Goal: Complete application form: Complete application form

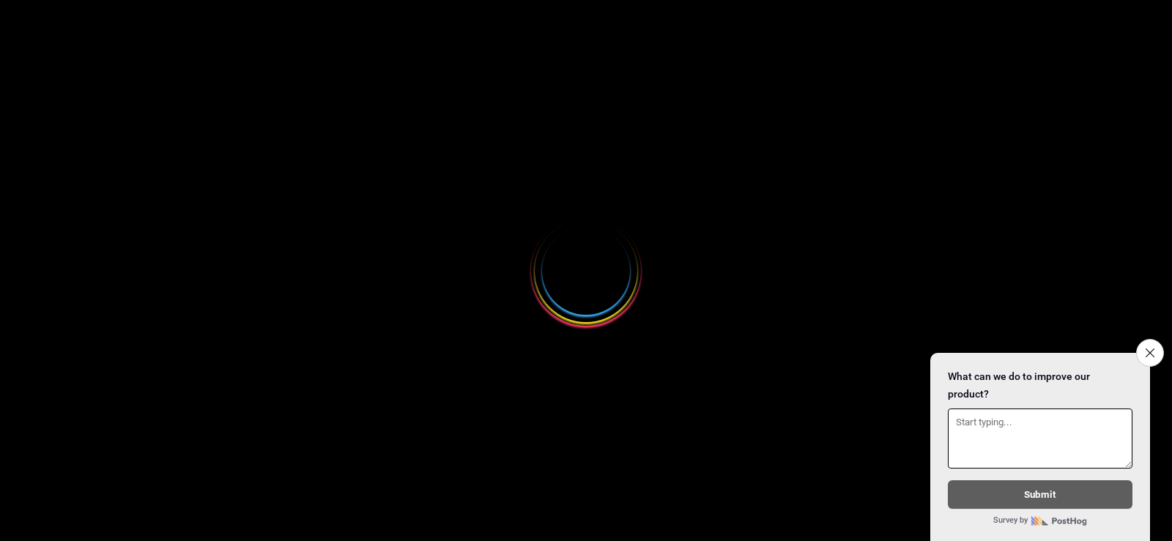
select select
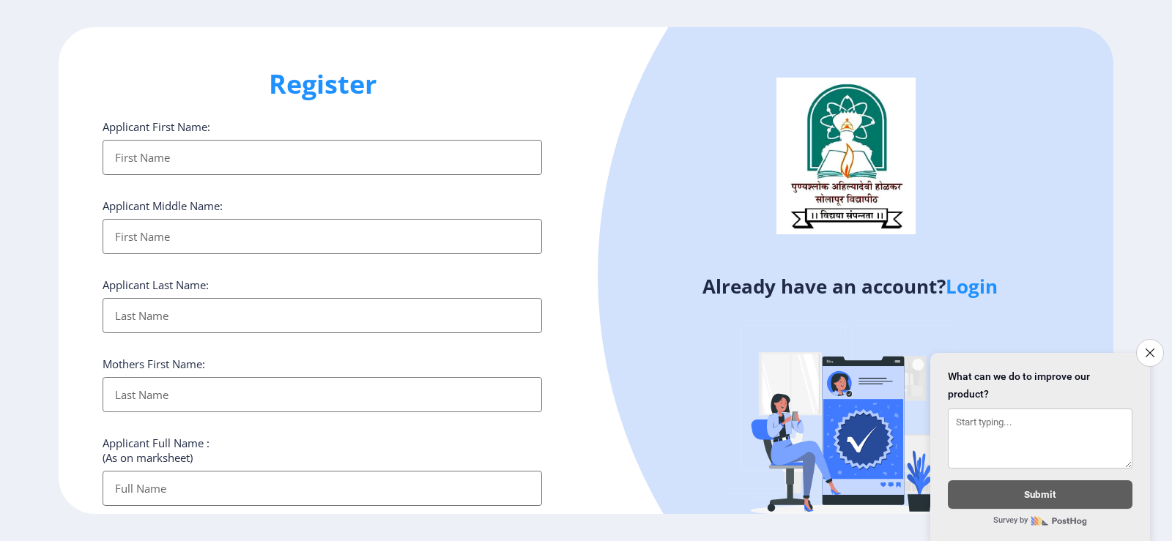
click at [203, 160] on input "Applicant First Name:" at bounding box center [322, 157] width 439 height 35
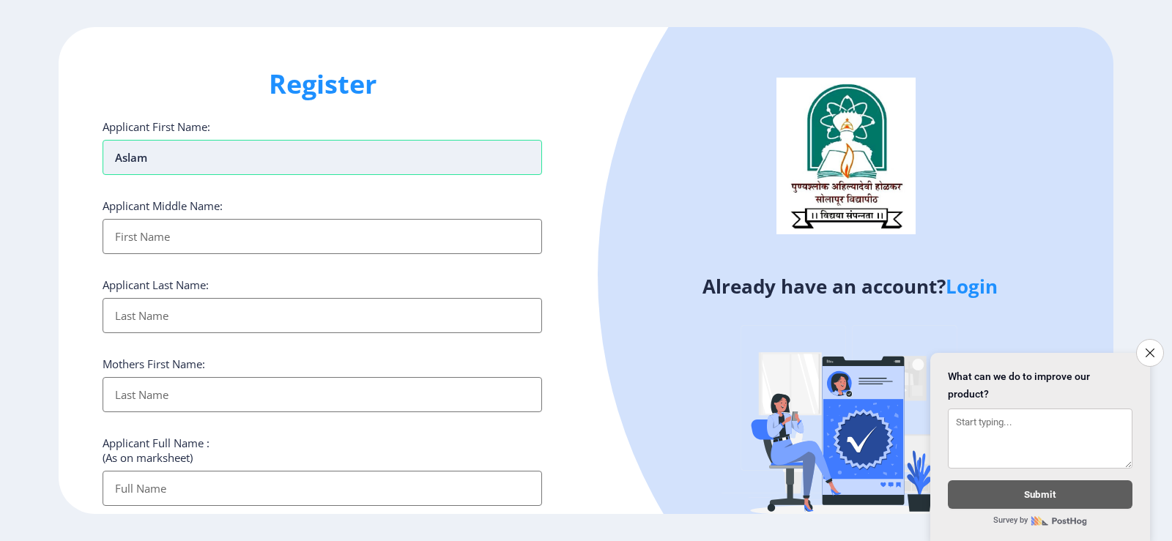
type input "Aslam"
type input "[DEMOGRAPHIC_DATA]"
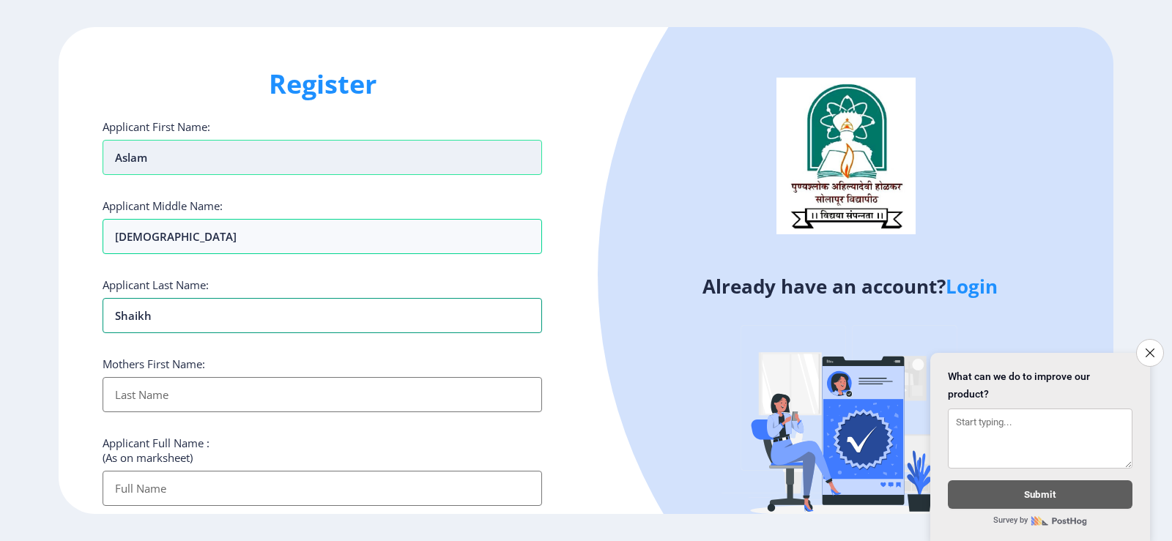
type input "Shaikh"
type input "Sailani"
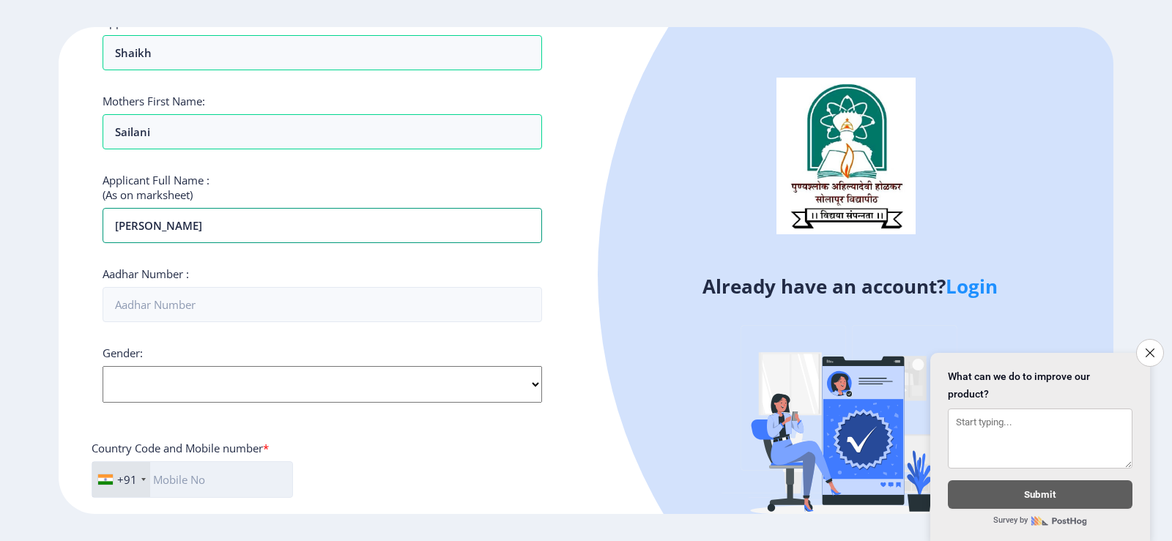
scroll to position [366, 0]
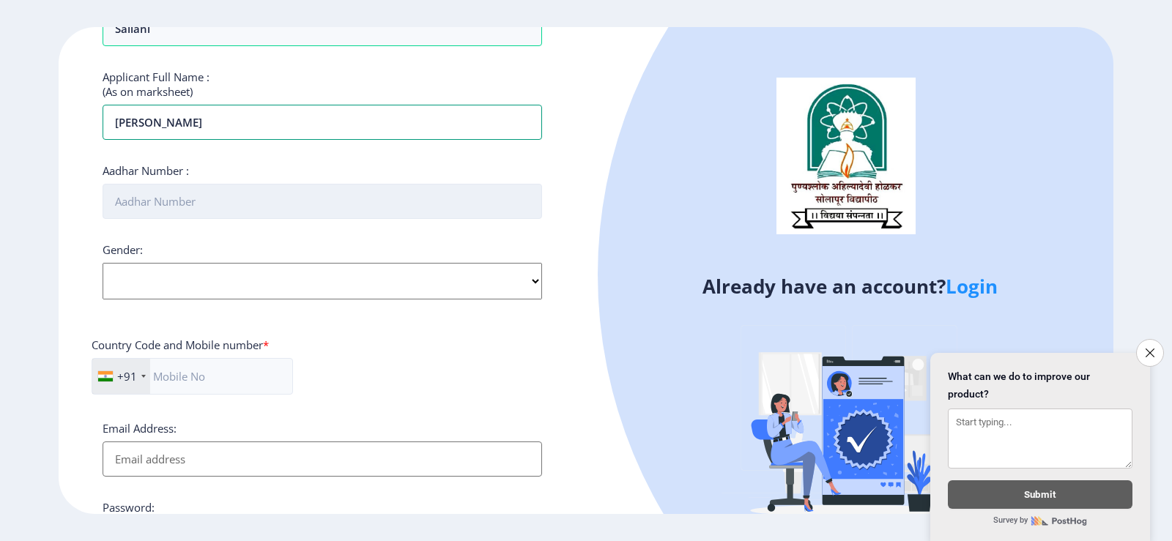
type input "[PERSON_NAME]"
click at [140, 202] on input "Aadhar Number :" at bounding box center [322, 201] width 439 height 35
type input "467555040923"
click at [538, 280] on select "Select Gender [DEMOGRAPHIC_DATA] [DEMOGRAPHIC_DATA] Other" at bounding box center [322, 281] width 439 height 37
select select "[DEMOGRAPHIC_DATA]"
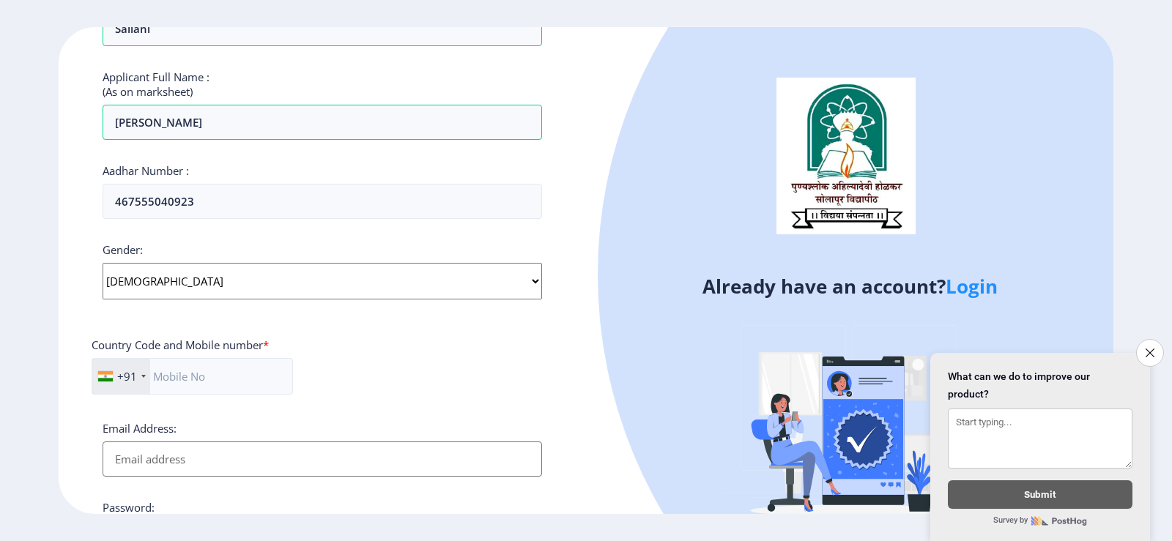
click at [103, 263] on select "Select Gender [DEMOGRAPHIC_DATA] [DEMOGRAPHIC_DATA] Other" at bounding box center [322, 281] width 439 height 37
click at [187, 378] on input "text" at bounding box center [192, 376] width 201 height 37
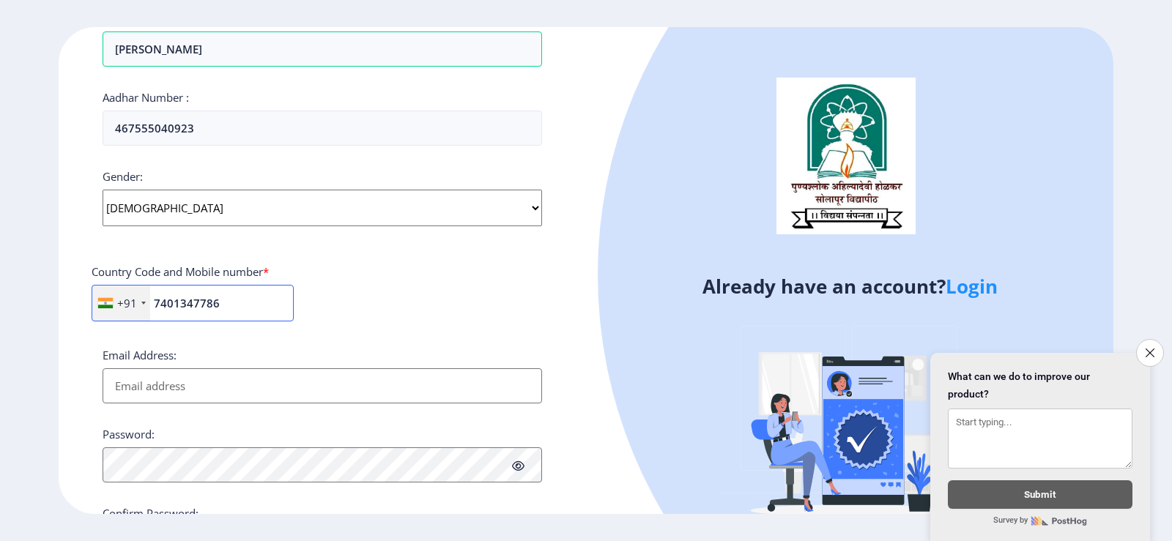
type input "7401347786"
click at [132, 384] on input "Email Address:" at bounding box center [322, 385] width 439 height 35
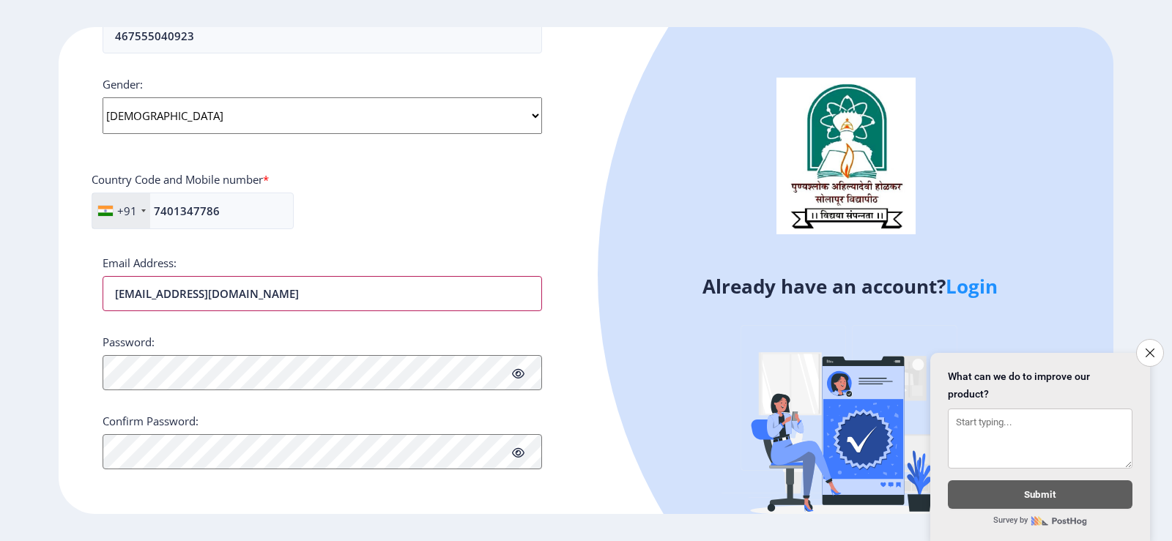
scroll to position [532, 0]
type input "[EMAIL_ADDRESS][DOMAIN_NAME]"
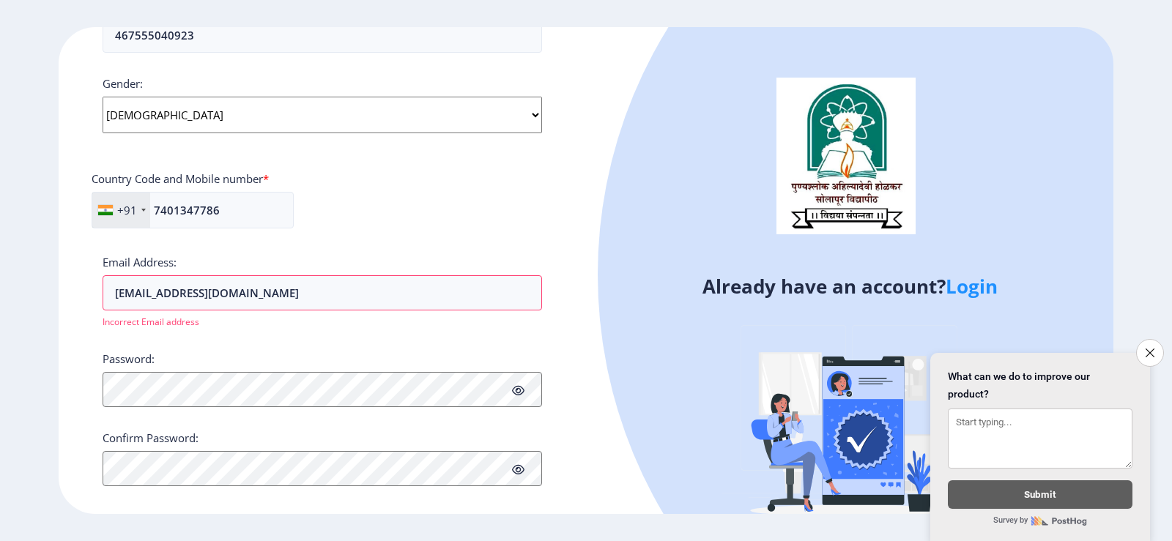
click at [629, 24] on div "Register Applicant First Name: Aslam Applicant Middle Name: [PERSON_NAME] Appli…" at bounding box center [586, 270] width 1172 height 541
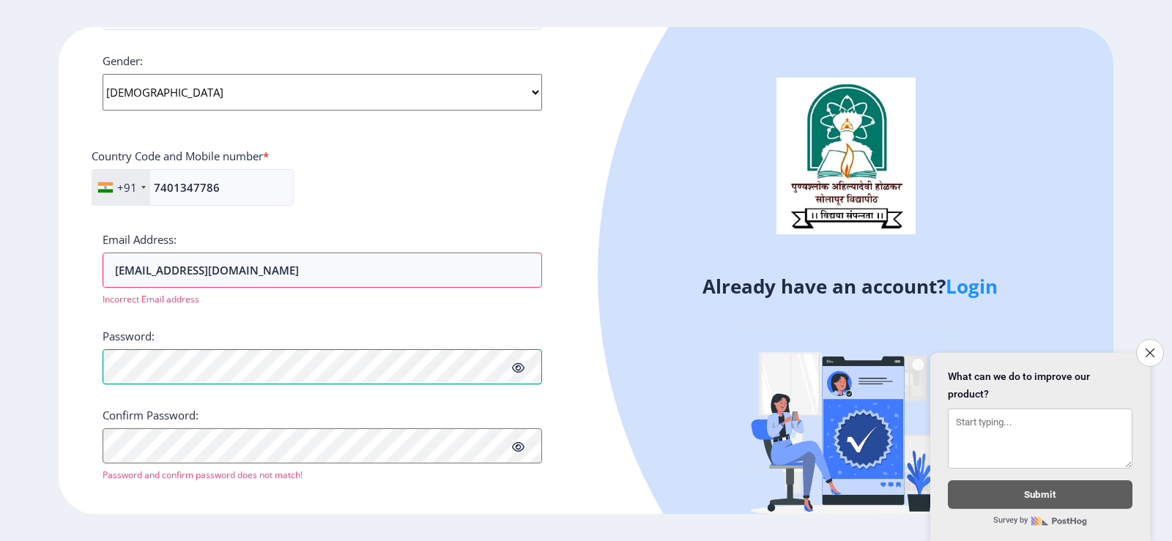
scroll to position [568, 0]
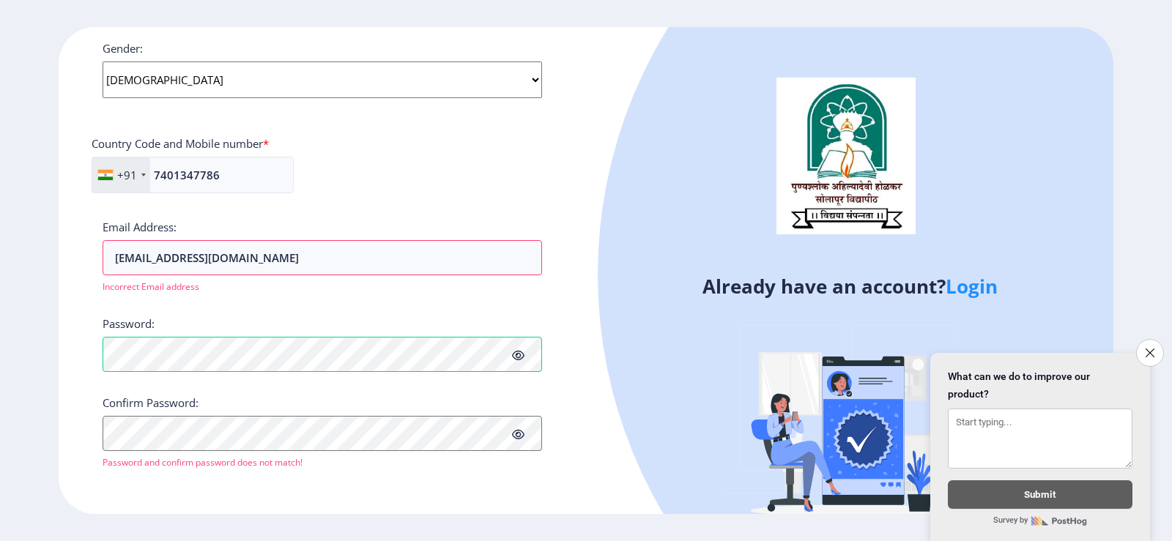
click at [513, 355] on icon at bounding box center [518, 355] width 12 height 11
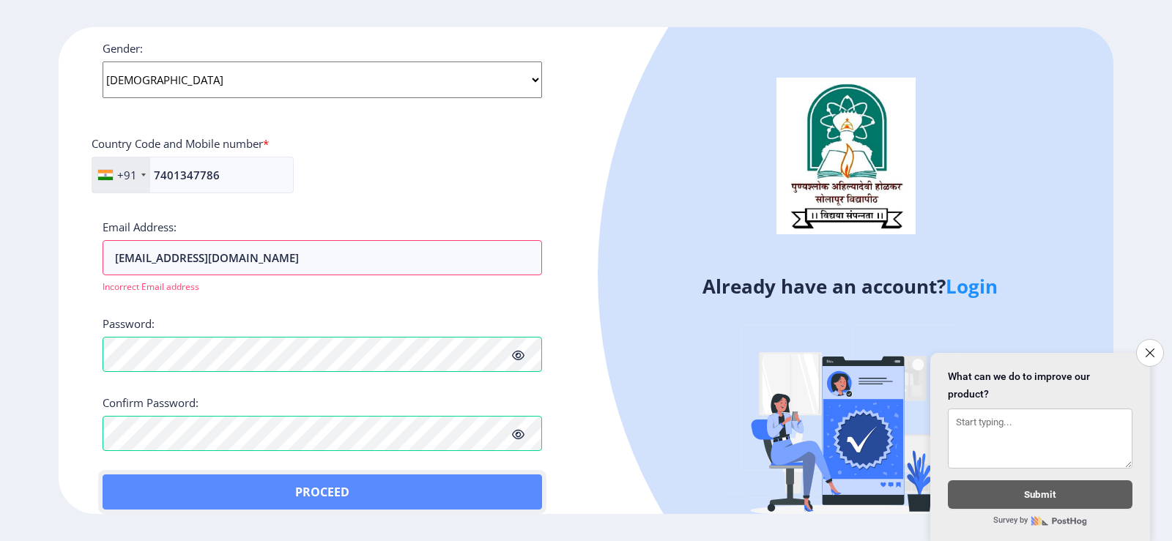
click at [137, 486] on button "Proceed" at bounding box center [322, 492] width 439 height 35
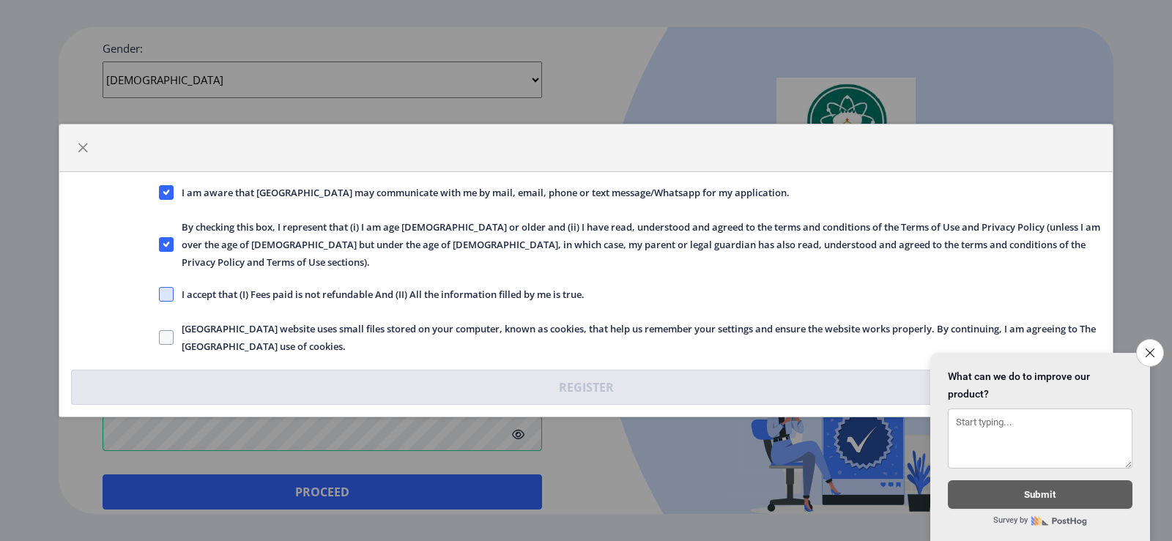
click at [172, 287] on span at bounding box center [166, 294] width 15 height 15
click at [160, 294] on input "I accept that (I) Fees paid is not refundable And (II) All the information fill…" at bounding box center [159, 294] width 1 height 1
checkbox input "true"
click at [163, 330] on span at bounding box center [166, 337] width 15 height 15
click at [160, 338] on input "[GEOGRAPHIC_DATA] website uses small files stored on your computer, known as co…" at bounding box center [159, 338] width 1 height 1
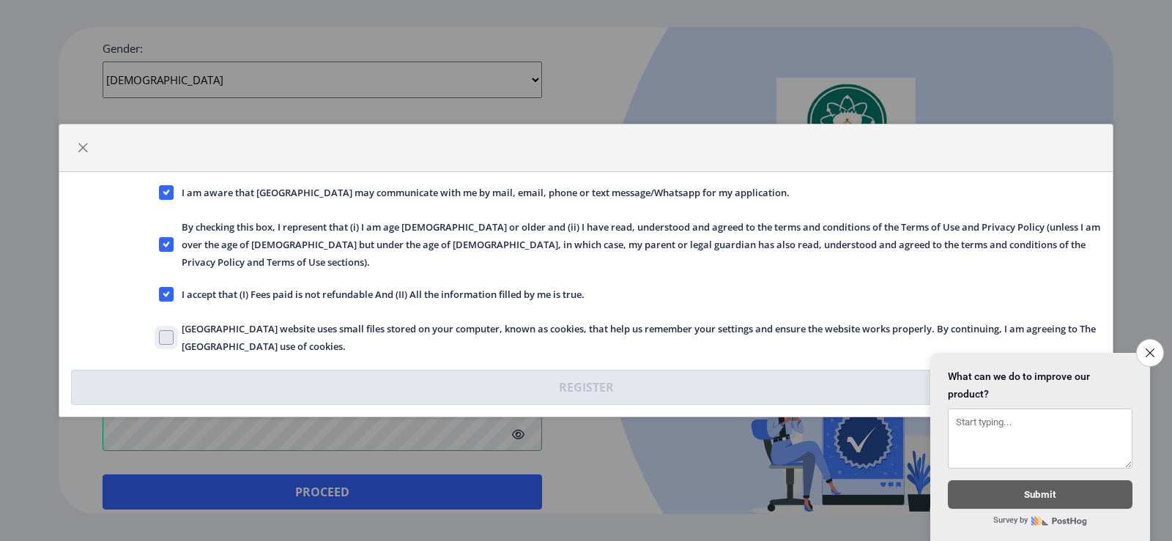
checkbox input "true"
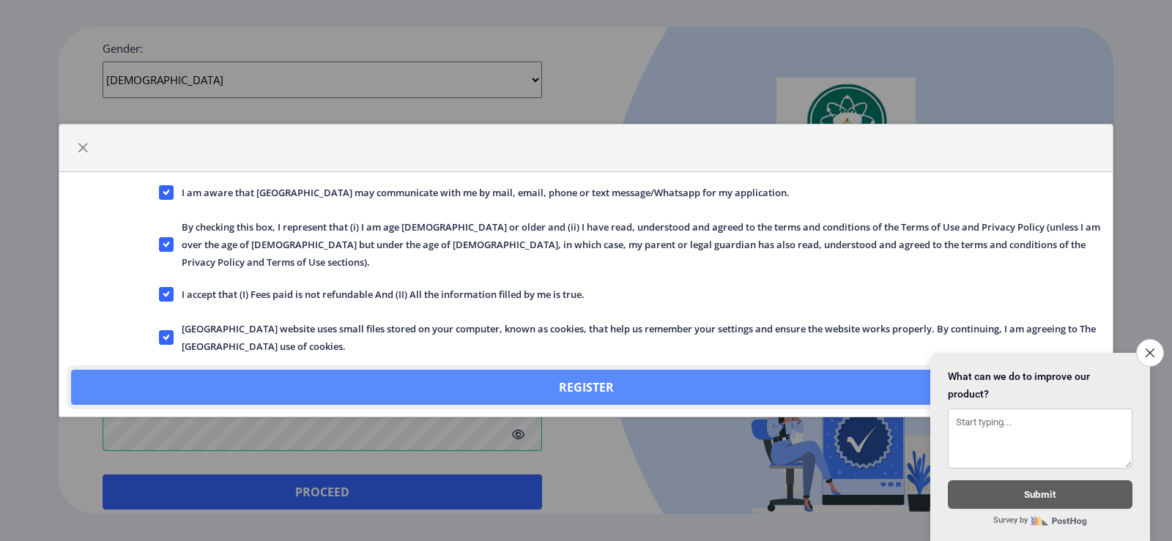
click at [577, 373] on button "Register" at bounding box center [586, 387] width 1030 height 35
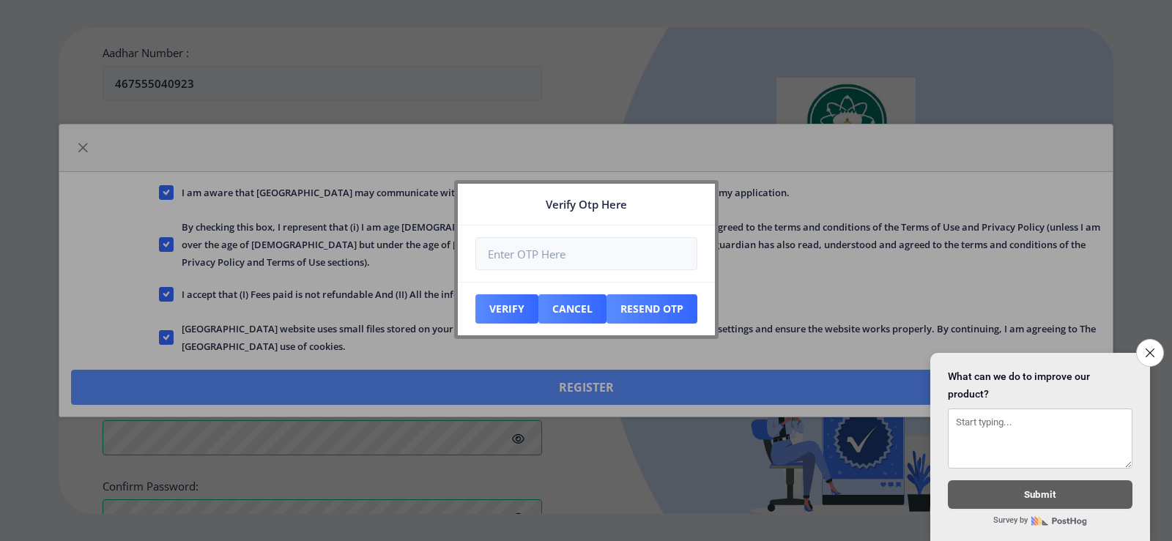
scroll to position [651, 0]
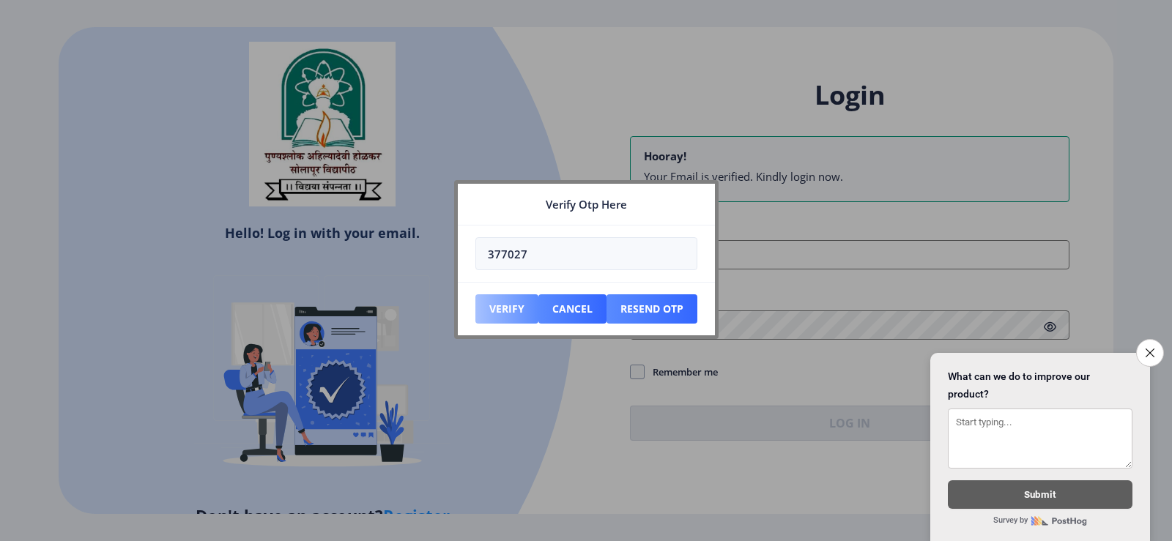
type input "377027"
click at [510, 307] on button "Verify" at bounding box center [506, 308] width 63 height 29
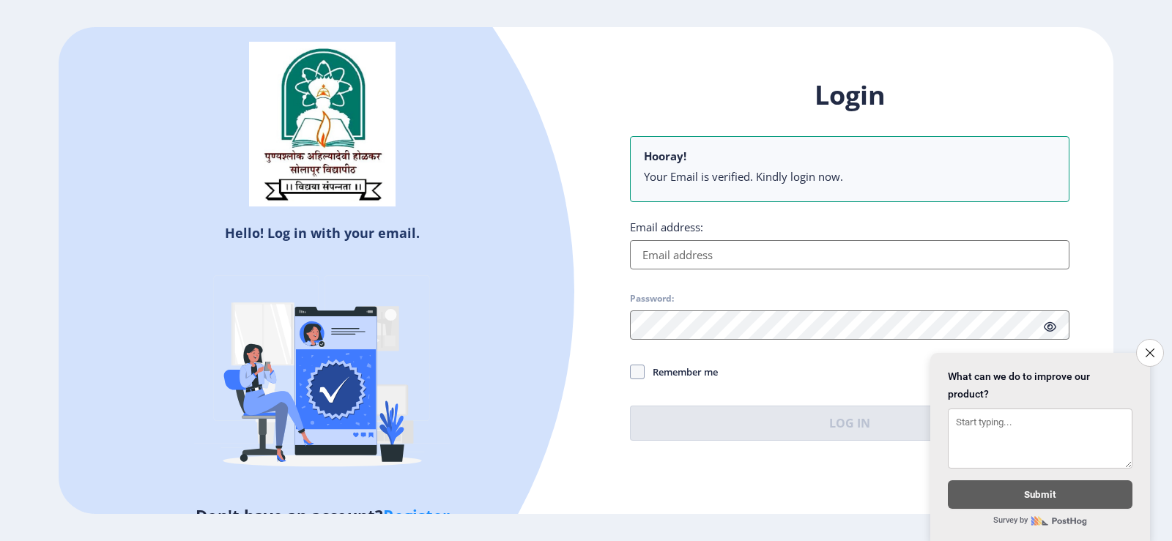
type input "[EMAIL_ADDRESS][DOMAIN_NAME]"
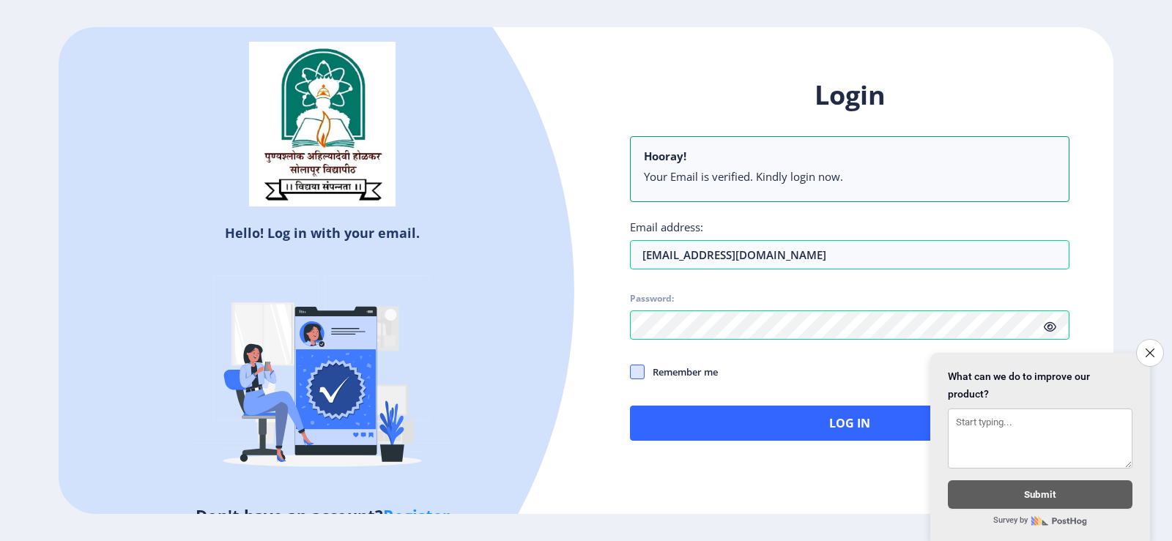
click at [640, 374] on span at bounding box center [637, 372] width 15 height 15
click at [631, 372] on input "Remember me" at bounding box center [630, 371] width 1 height 1
checkbox input "true"
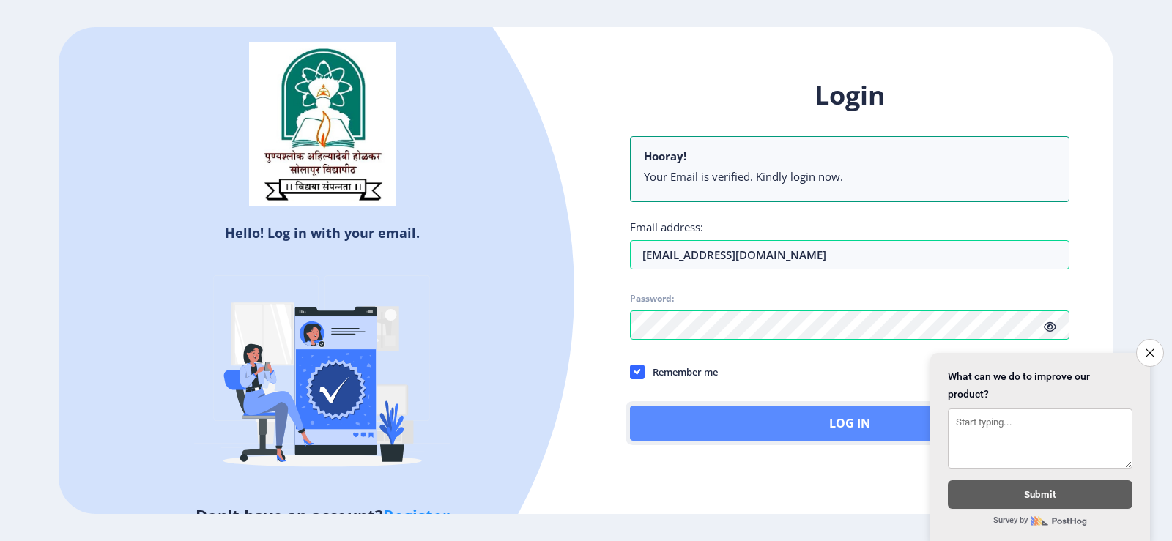
click at [818, 424] on button "Log In" at bounding box center [849, 423] width 439 height 35
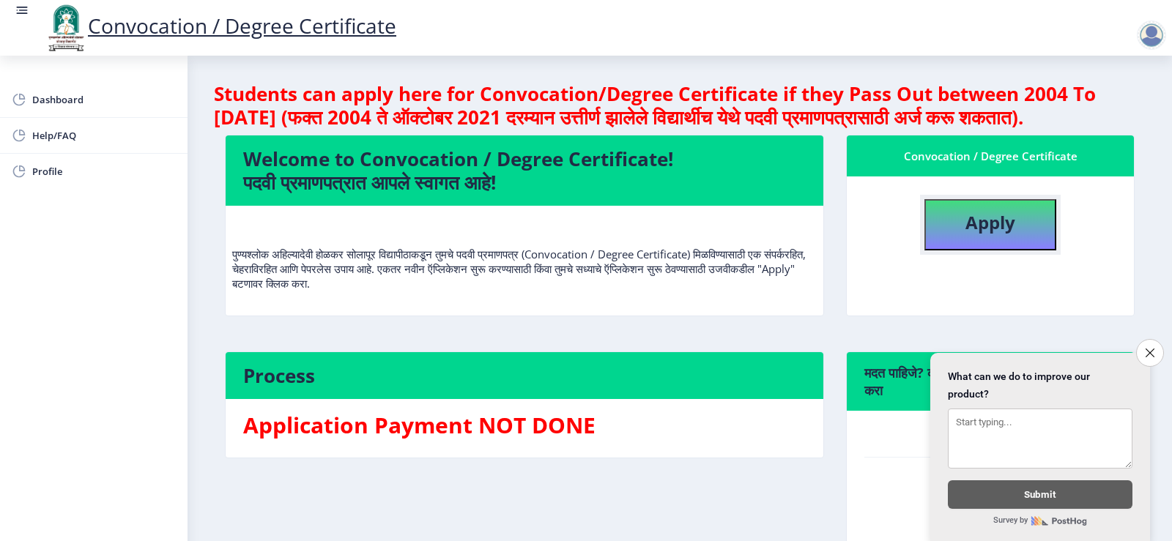
click at [955, 250] on button "Apply" at bounding box center [990, 224] width 132 height 51
select select
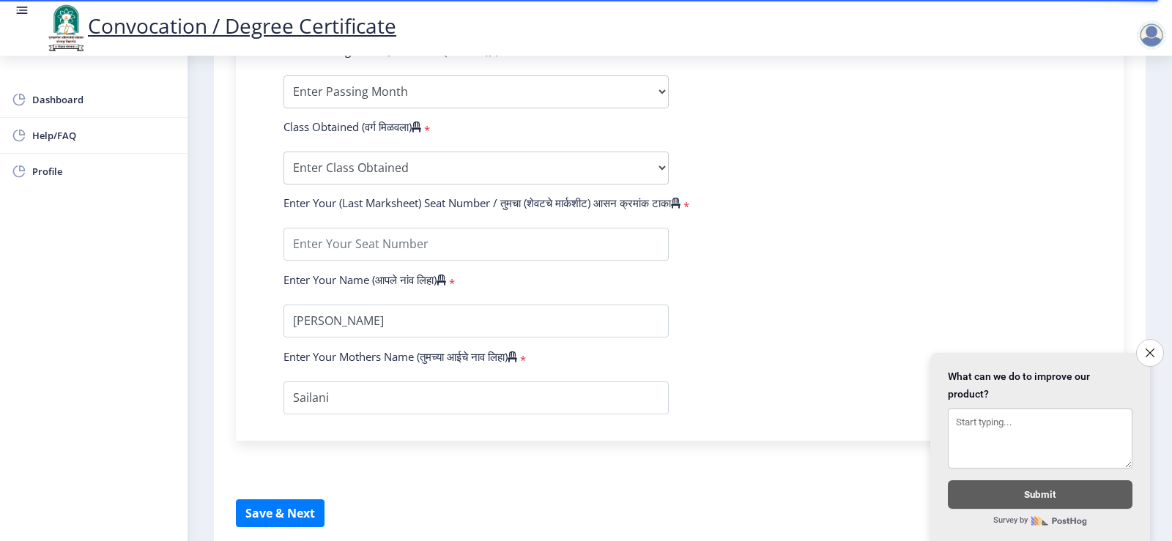
scroll to position [881, 0]
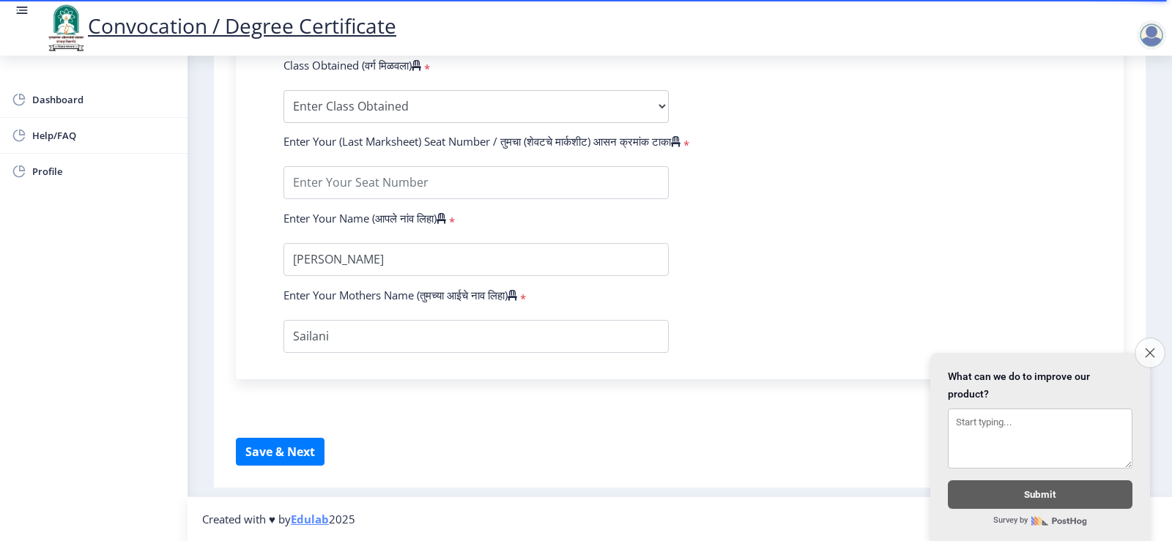
click at [1147, 348] on icon "Close survey" at bounding box center [1150, 353] width 10 height 10
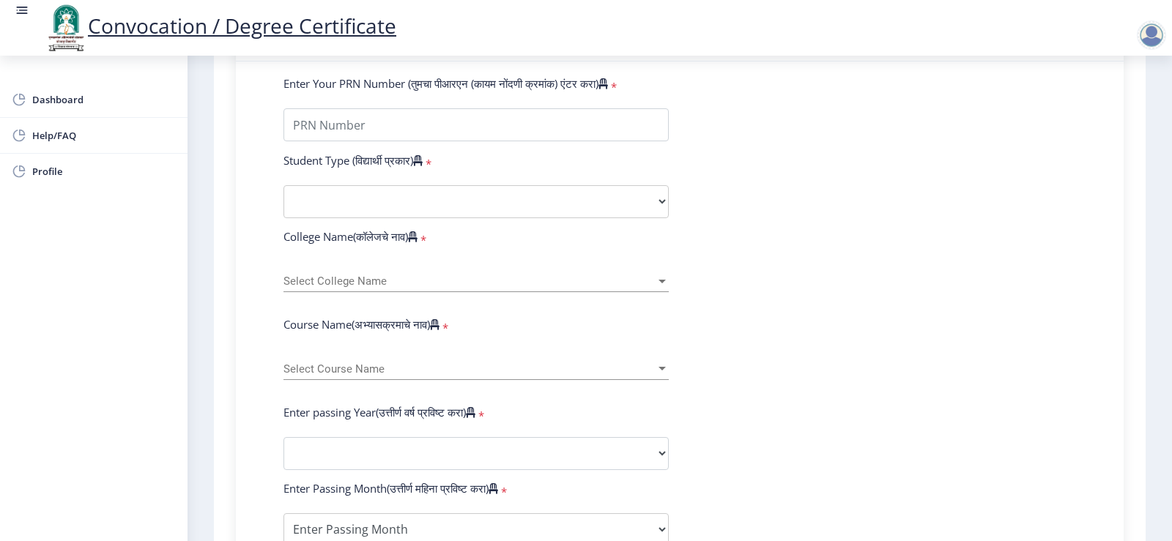
scroll to position [368, 0]
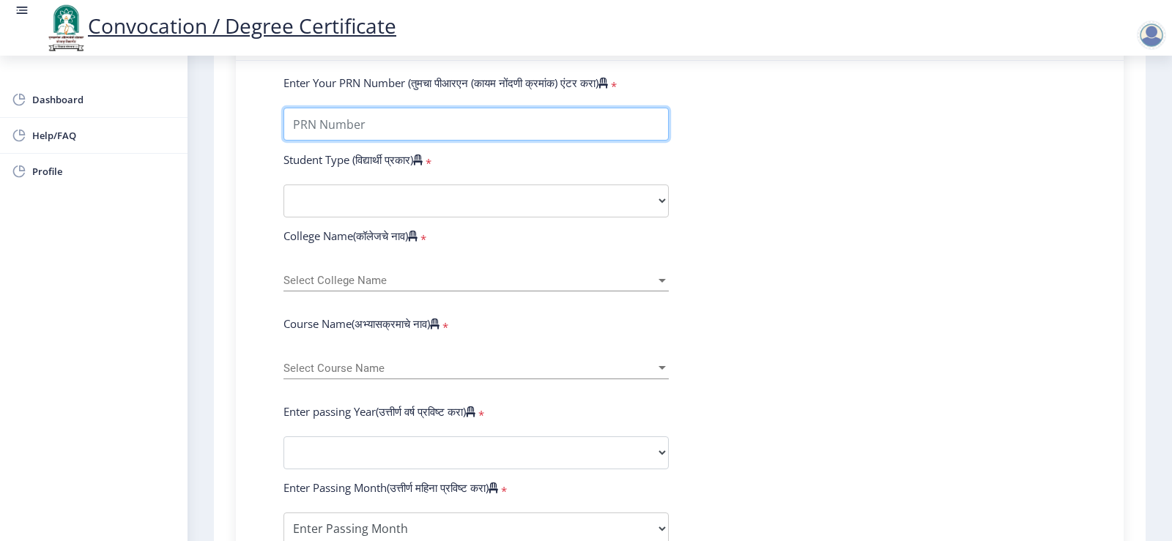
click at [310, 141] on input "Enter Your PRN Number (तुमचा पीआरएन (कायम नोंदणी क्रमांक) एंटर करा)" at bounding box center [475, 124] width 385 height 33
type input "0700000266"
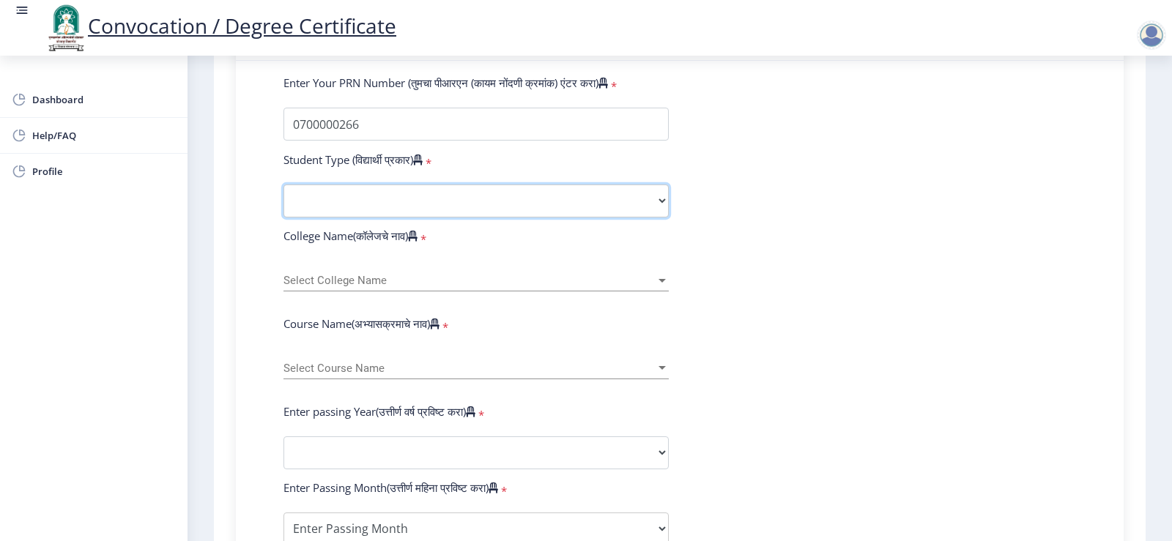
click at [310, 217] on select "Select Student Type Regular External" at bounding box center [475, 201] width 385 height 33
select select "Regular"
click at [283, 198] on select "Select Student Type Regular External" at bounding box center [475, 201] width 385 height 33
click at [343, 288] on div "Select College Name Select College Name" at bounding box center [475, 276] width 385 height 31
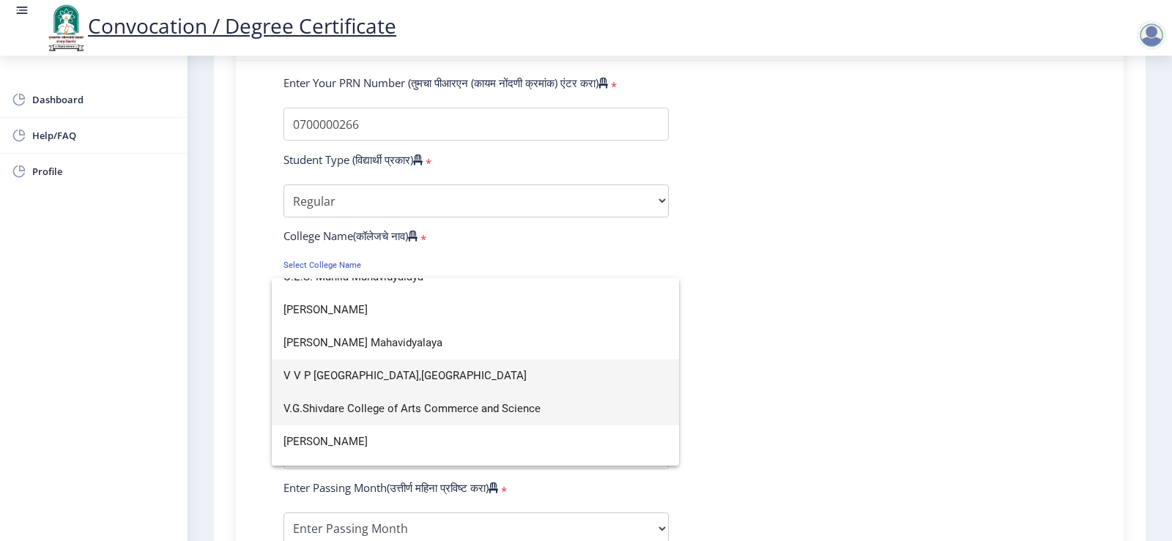
scroll to position [2167, 0]
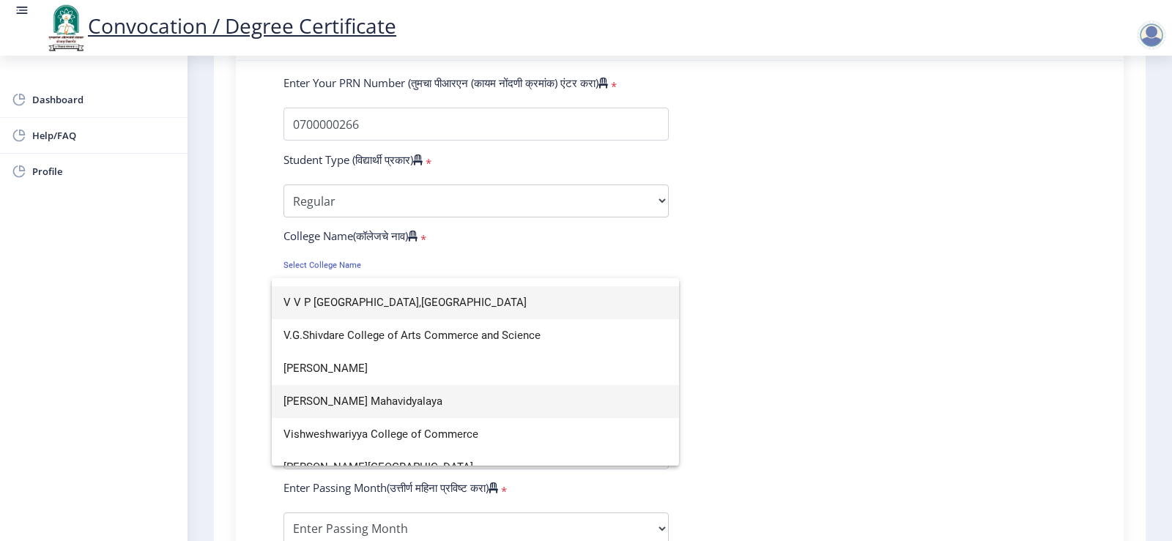
type input "v"
click at [340, 404] on span "[PERSON_NAME] Mahavidyalaya" at bounding box center [475, 401] width 384 height 33
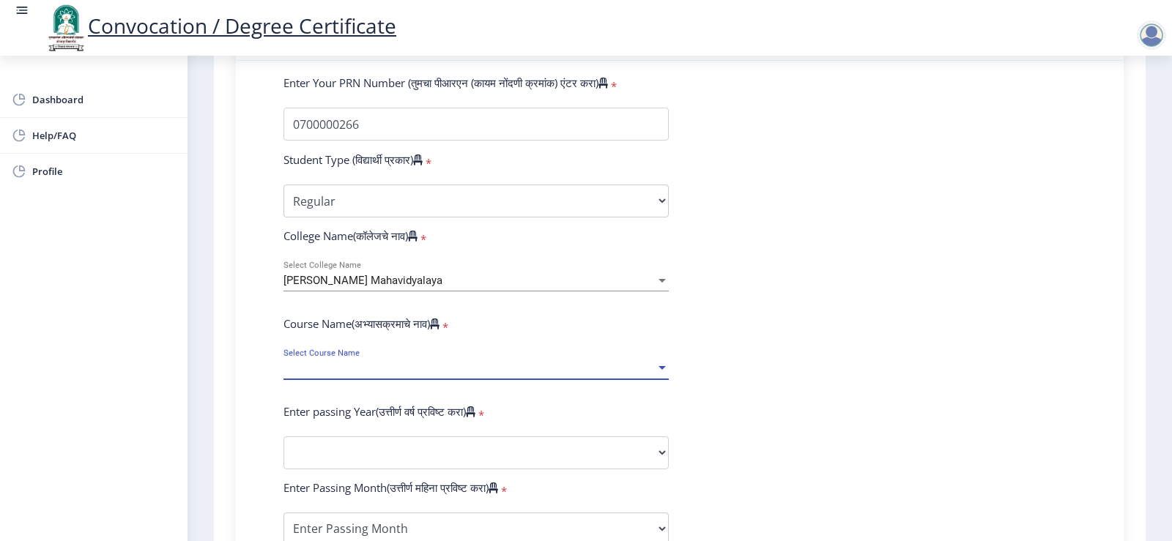
click at [308, 375] on span "Select Course Name" at bounding box center [469, 368] width 372 height 12
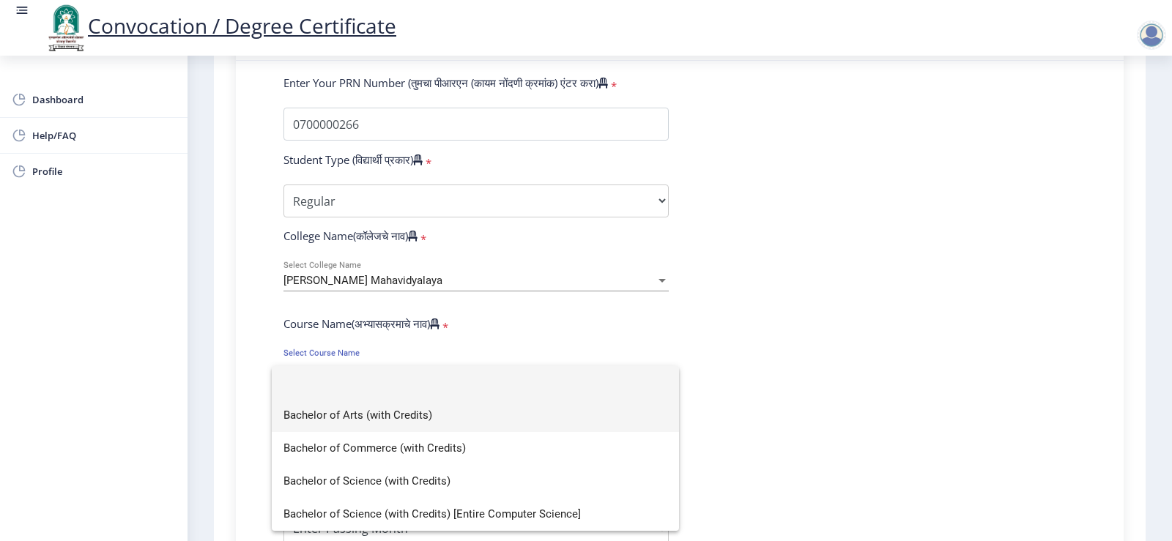
click at [327, 420] on span "Bachelor of Arts (with Credits)" at bounding box center [475, 415] width 384 height 33
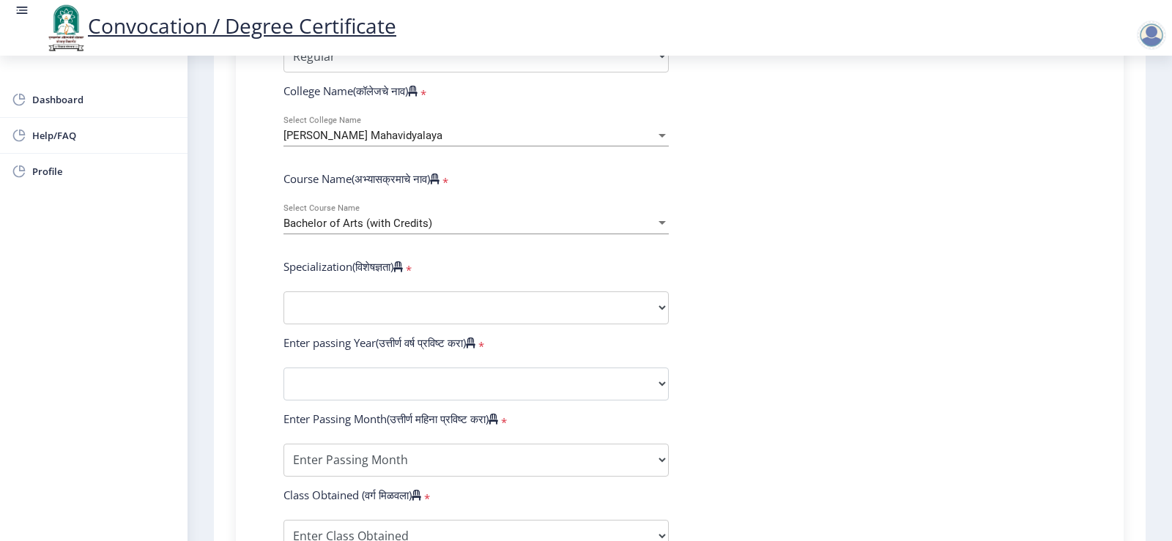
scroll to position [515, 0]
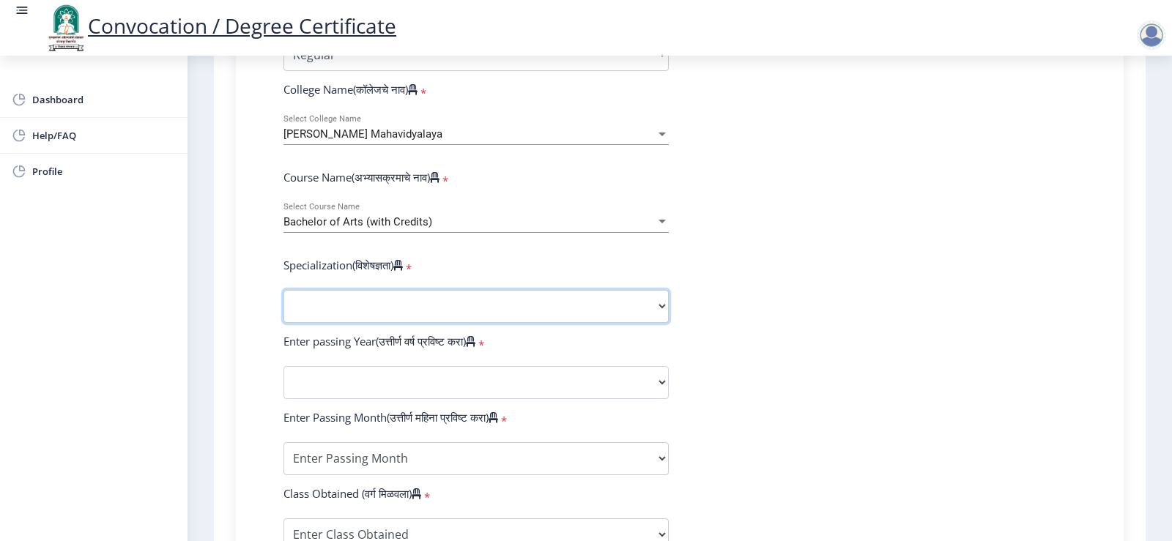
click at [328, 323] on select "Specialization English Geography Hindi Marathi Music Sanskrit Urdu Ancient Indi…" at bounding box center [475, 306] width 385 height 33
select select "English"
click at [283, 304] on select "Specialization English Geography Hindi Marathi Music Sanskrit Urdu Ancient Indi…" at bounding box center [475, 306] width 385 height 33
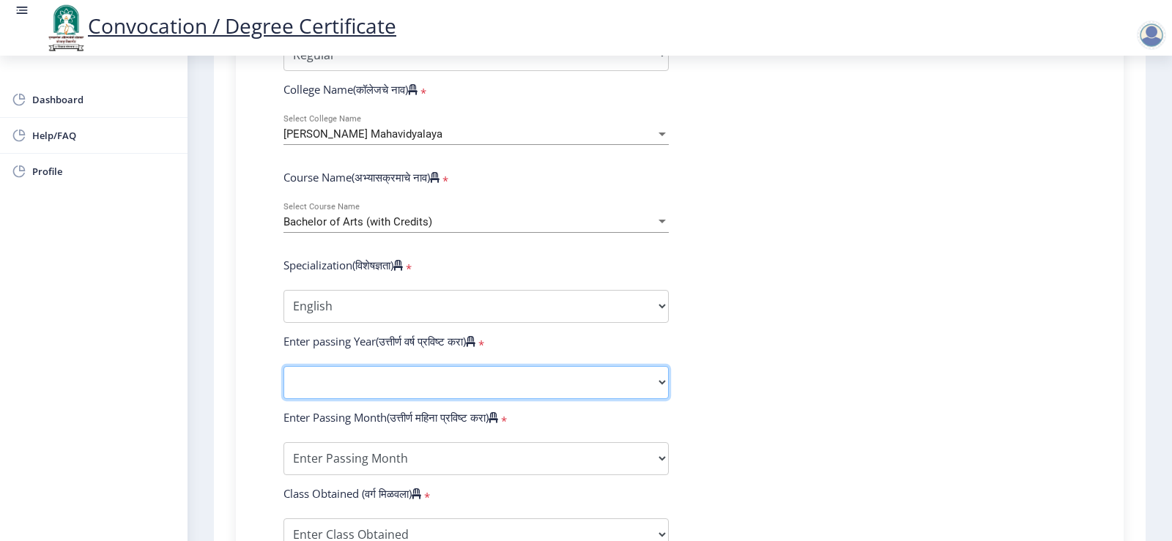
click at [343, 396] on select "2025 2024 2023 2022 2021 2020 2019 2018 2017 2016 2015 2014 2013 2012 2011 2010…" at bounding box center [475, 382] width 385 height 33
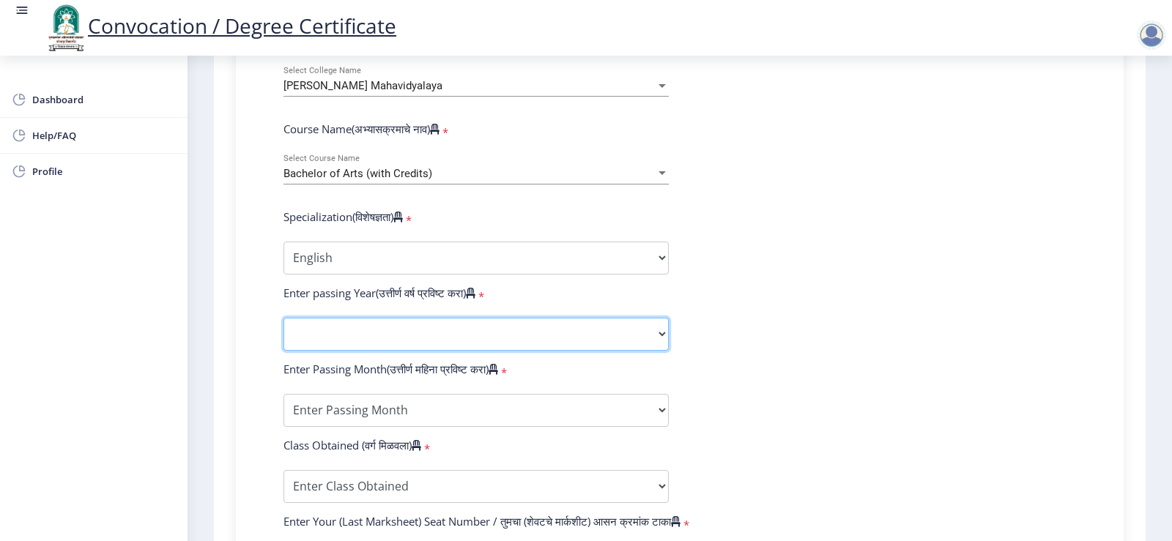
scroll to position [588, 0]
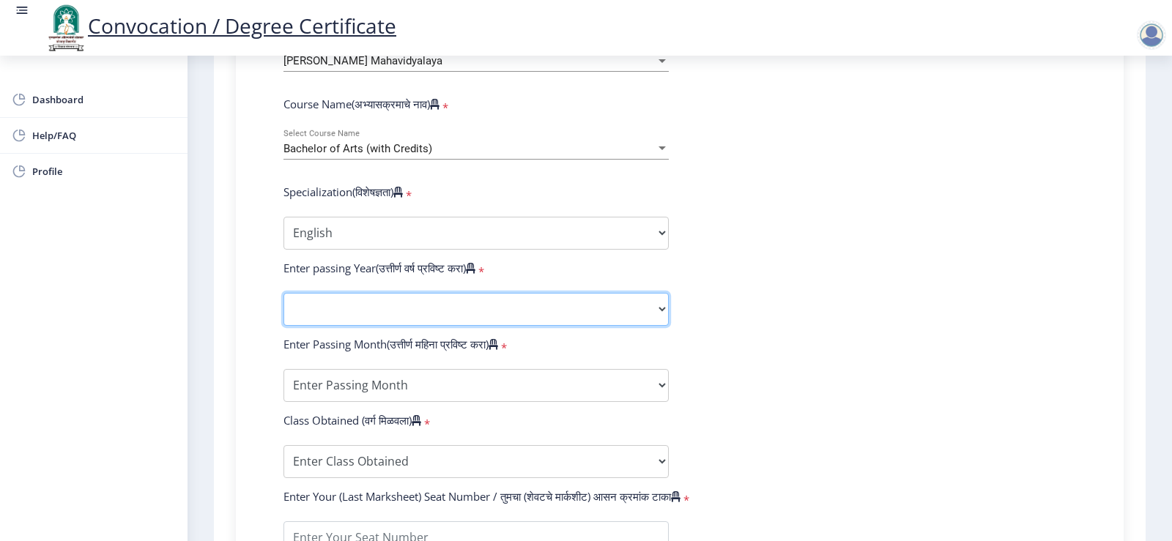
click at [330, 326] on select "2025 2024 2023 2022 2021 2020 2019 2018 2017 2016 2015 2014 2013 2012 2011 2010…" at bounding box center [475, 309] width 385 height 33
select select "2008"
click at [283, 307] on select "2025 2024 2023 2022 2021 2020 2019 2018 2017 2016 2015 2014 2013 2012 2011 2010…" at bounding box center [475, 309] width 385 height 33
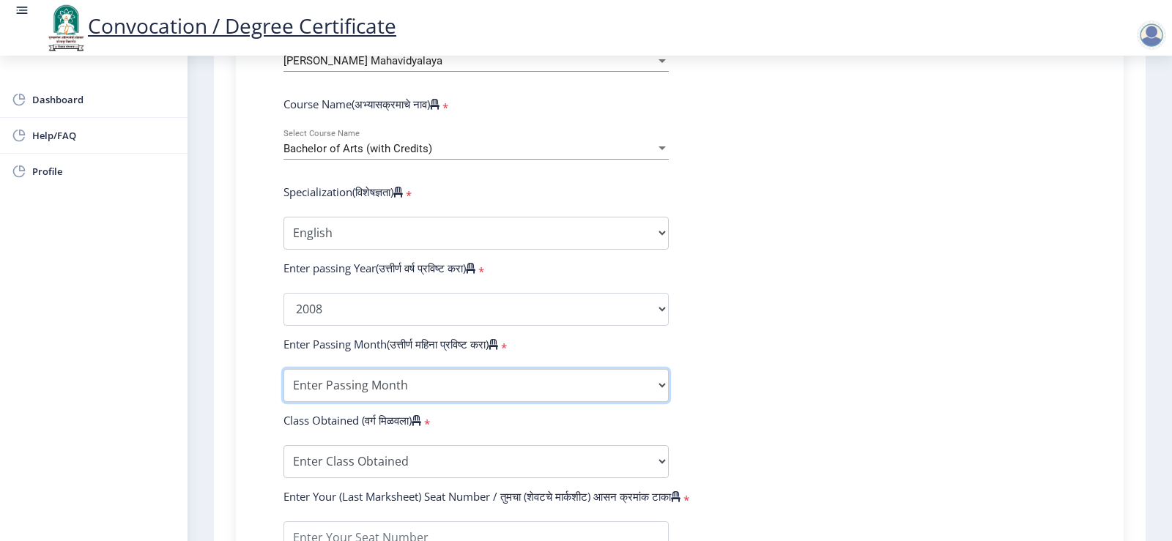
click at [310, 402] on select "Enter Passing Month March April May October November December" at bounding box center [475, 385] width 385 height 33
select select "December"
click at [283, 383] on select "Enter Passing Month March April May October November December" at bounding box center [475, 385] width 385 height 33
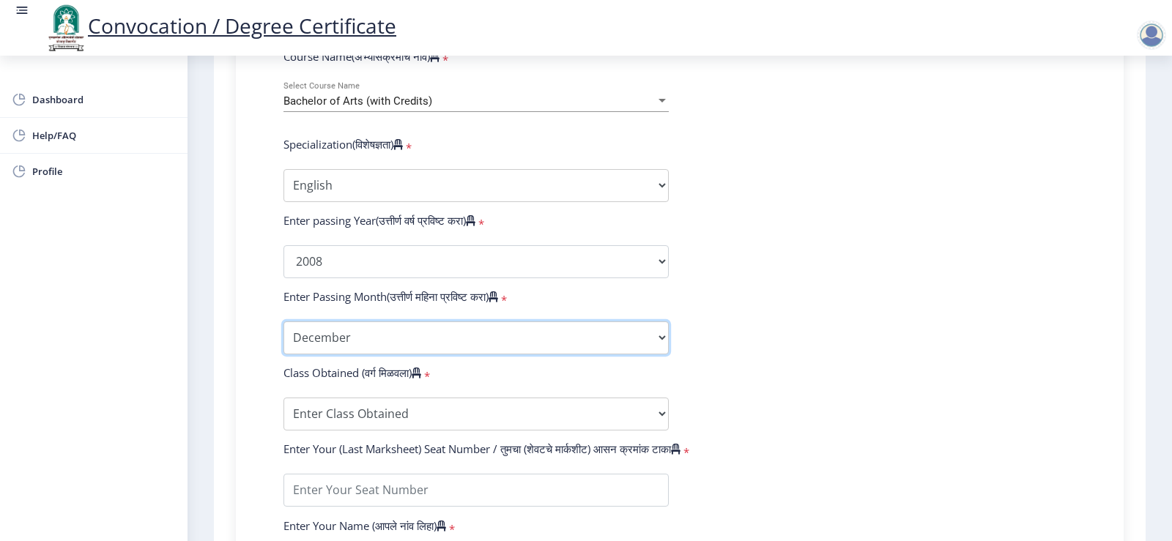
scroll to position [661, 0]
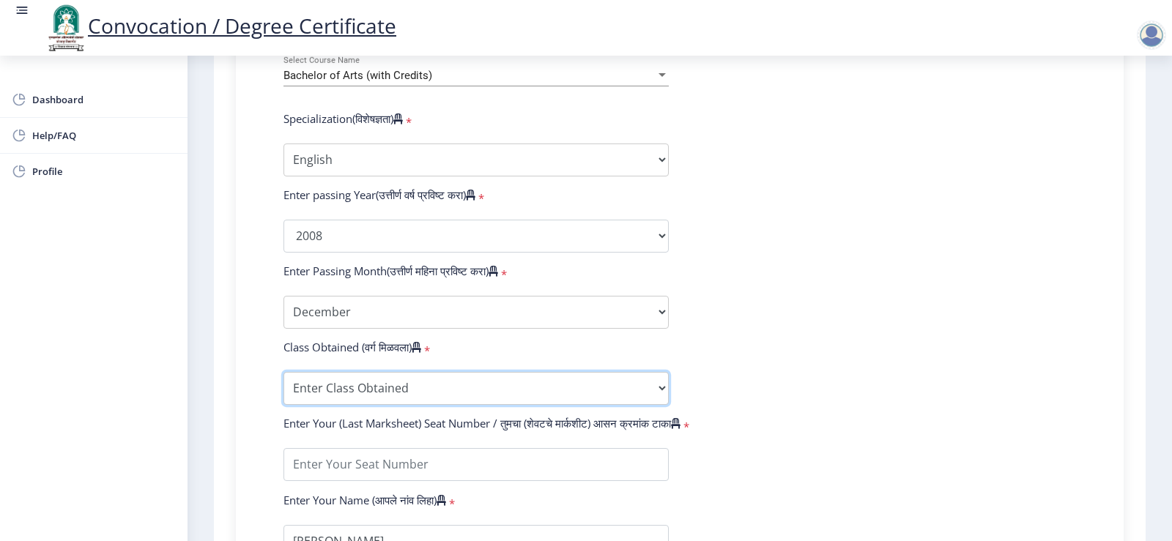
click at [329, 405] on select "Enter Class Obtained FIRST CLASS WITH DISTINCTION FIRST CLASS HIGHER SECOND CLA…" at bounding box center [475, 388] width 385 height 33
select select "PASS CLASS"
click at [283, 386] on select "Enter Class Obtained FIRST CLASS WITH DISTINCTION FIRST CLASS HIGHER SECOND CLA…" at bounding box center [475, 388] width 385 height 33
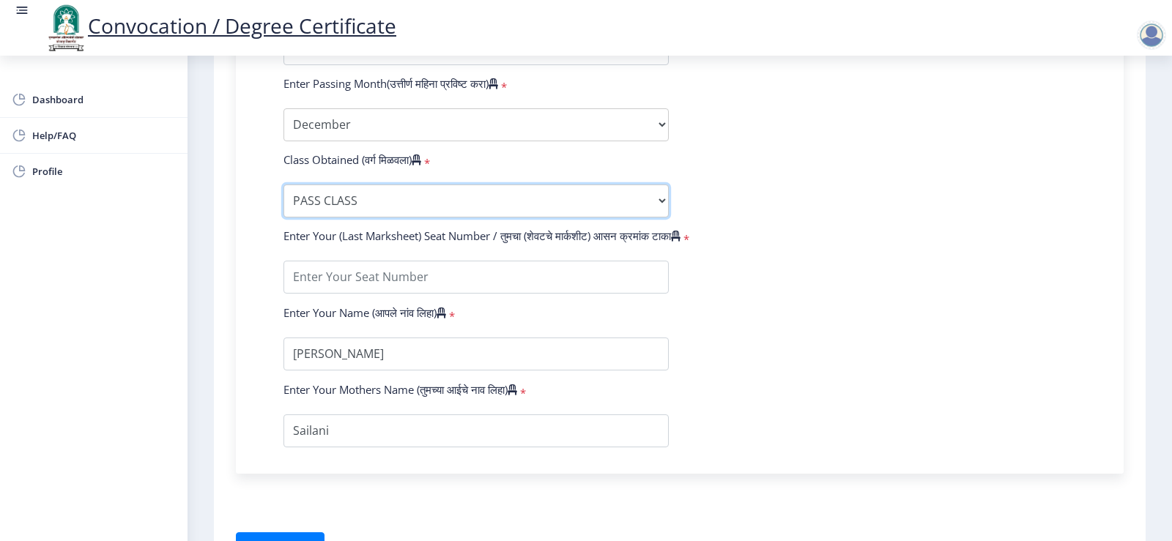
scroll to position [881, 0]
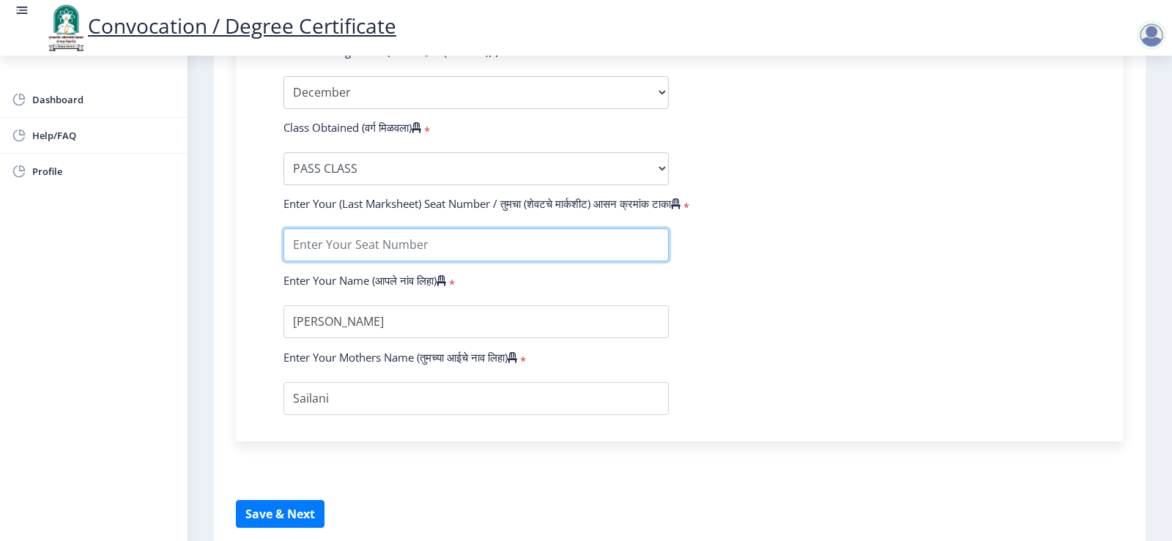
click at [332, 261] on input "textarea" at bounding box center [475, 244] width 385 height 33
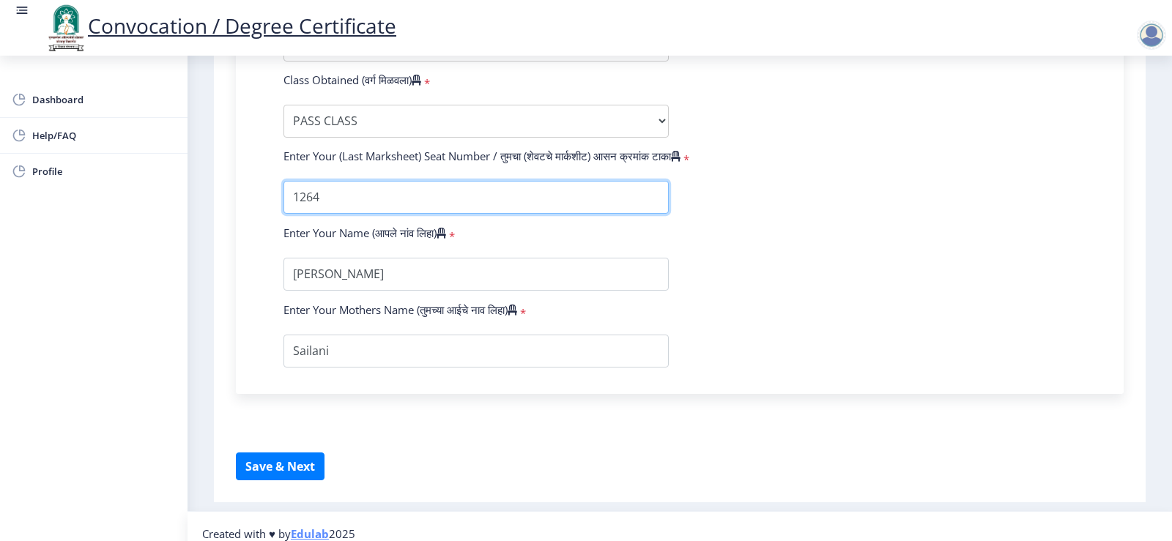
scroll to position [954, 0]
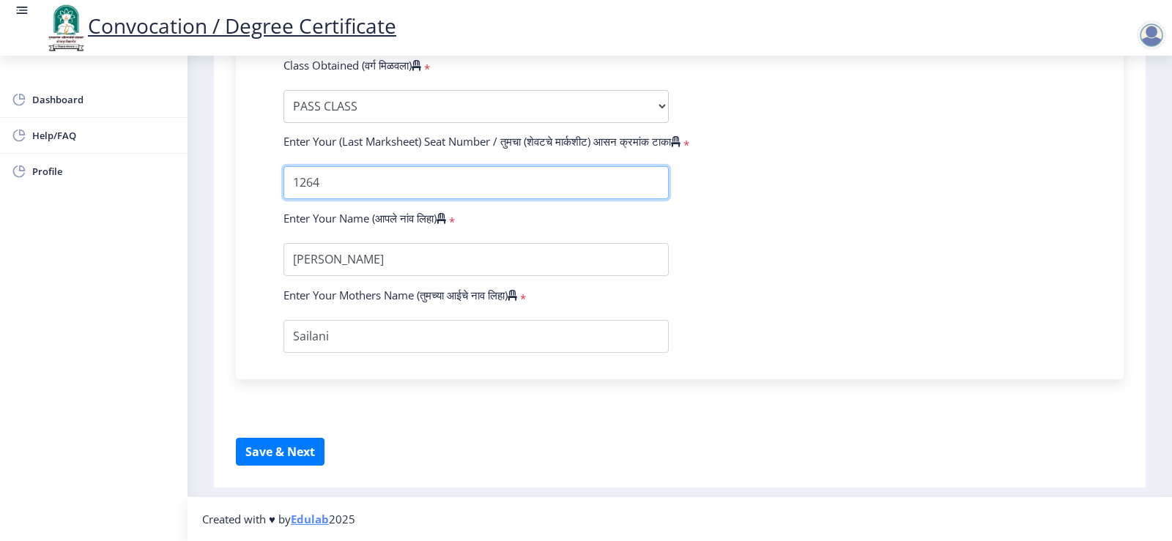
type input "1264"
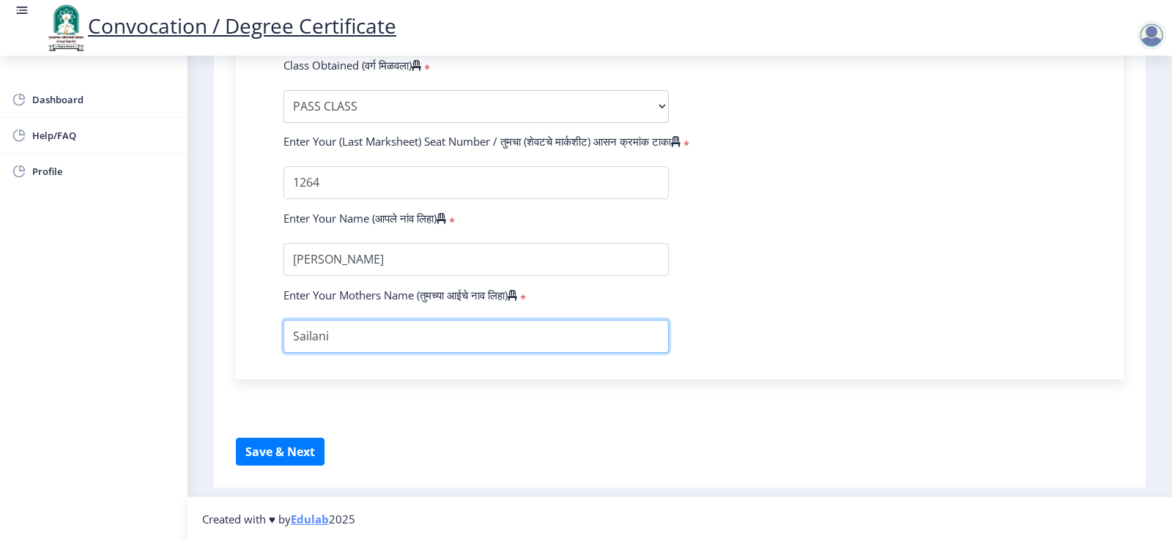
click at [352, 332] on input "textarea" at bounding box center [475, 336] width 385 height 33
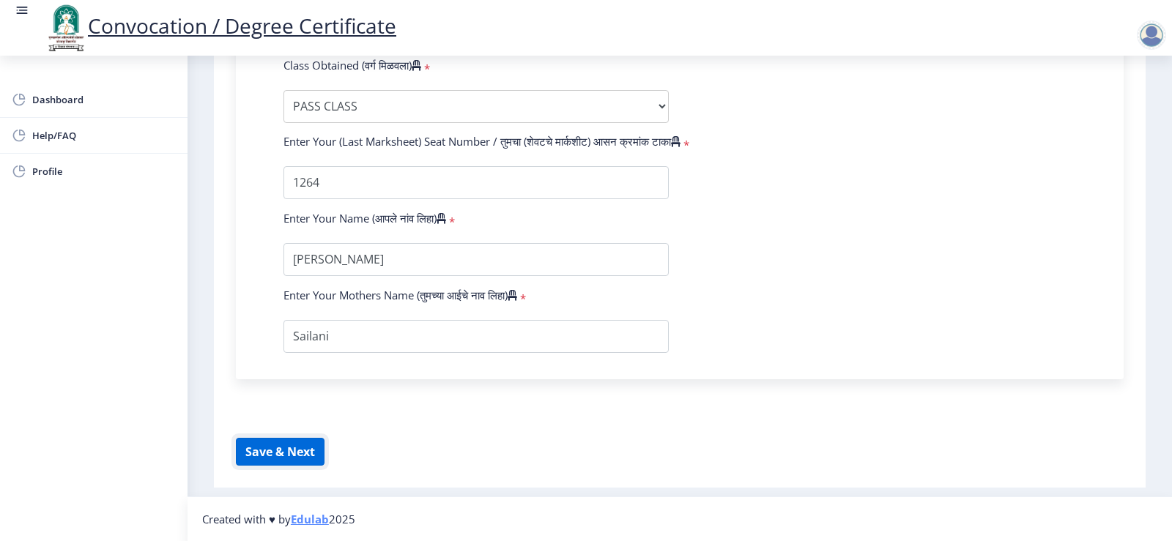
click at [280, 449] on button "Save & Next" at bounding box center [280, 452] width 89 height 28
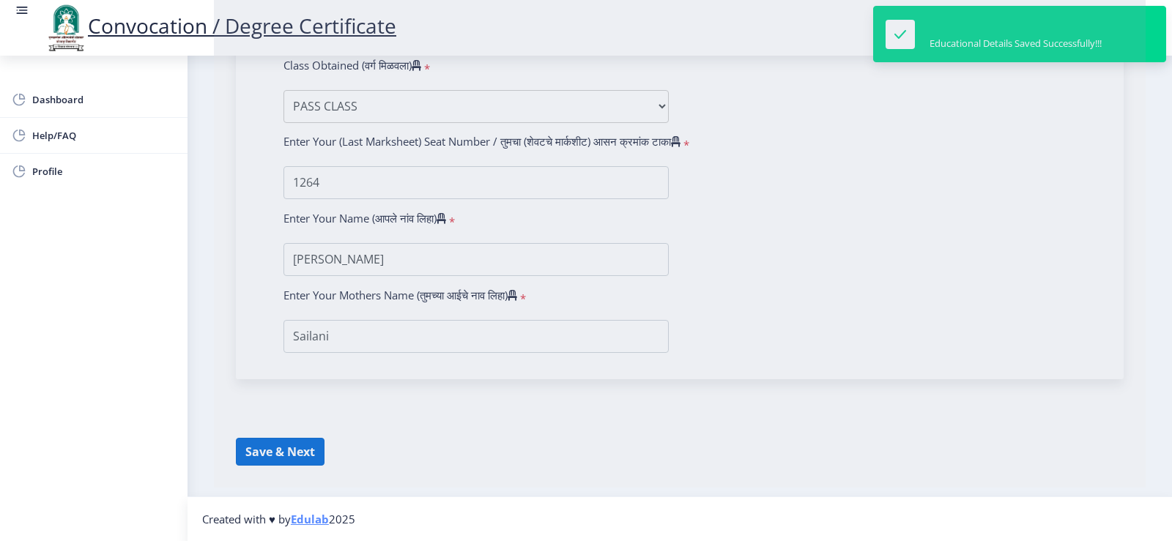
select select
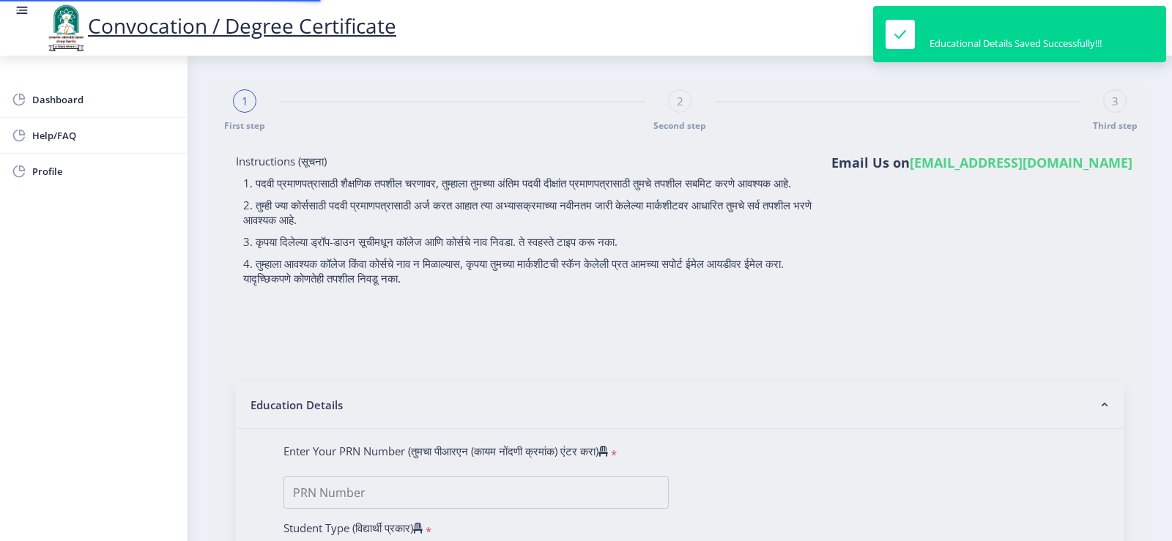
type input "0700000266"
select select "Regular"
select select "2008"
select select "December"
select select "PASS CLASS"
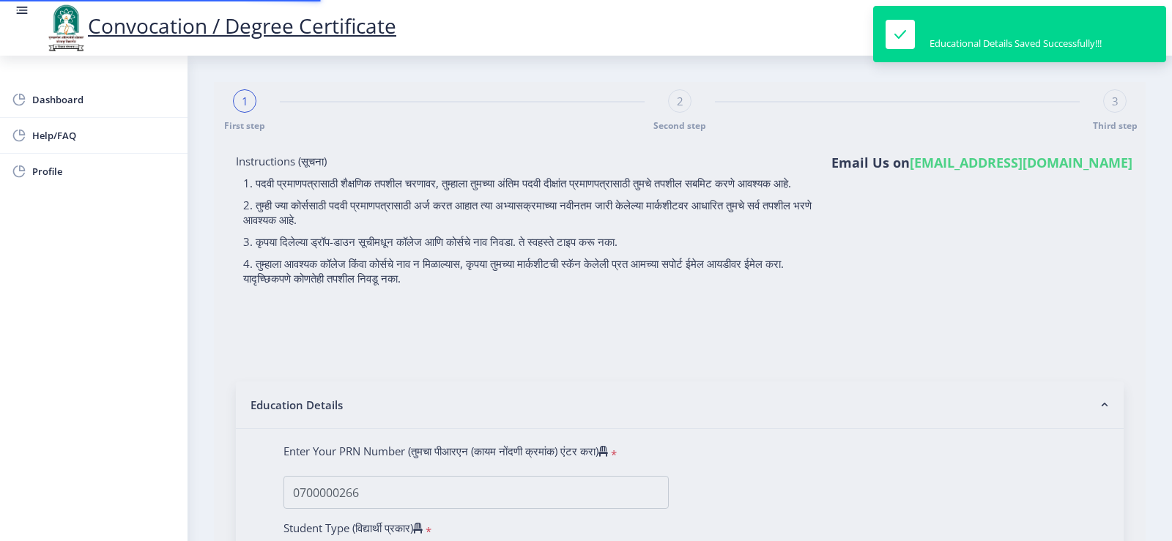
type input "1264"
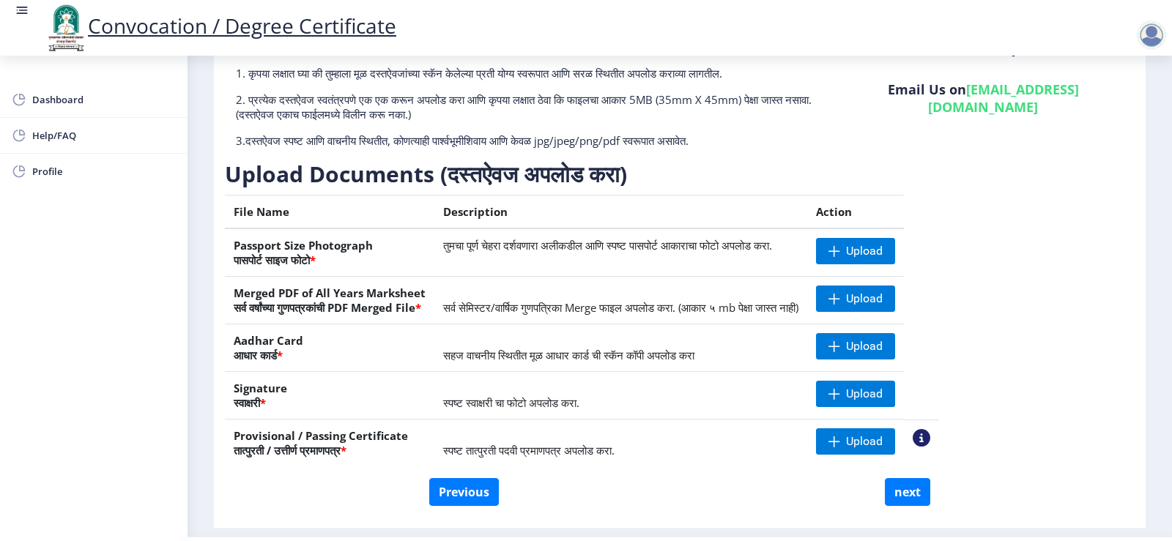
scroll to position [155, 0]
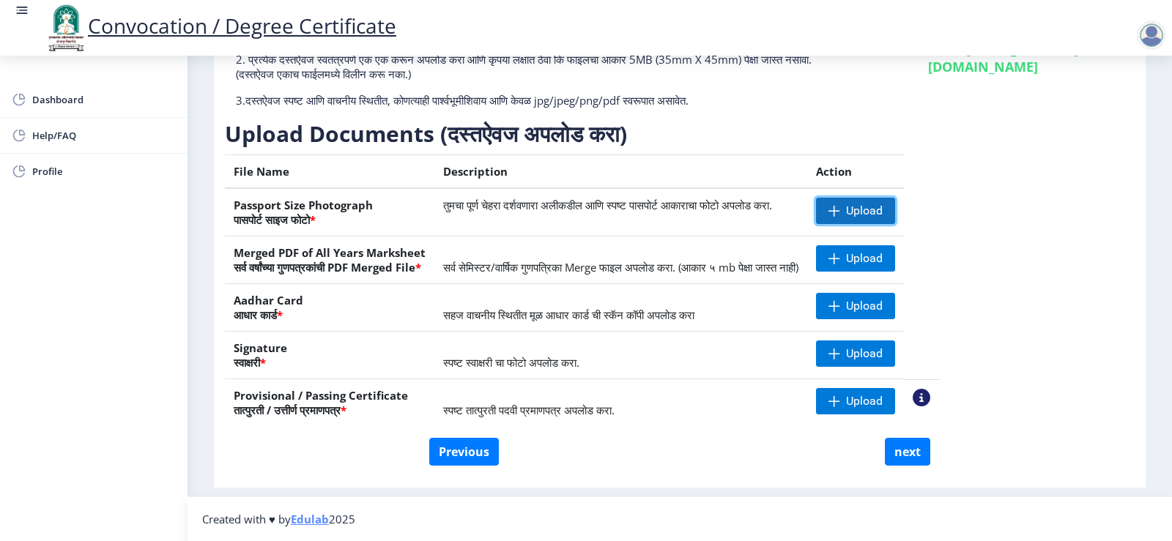
click at [840, 212] on span at bounding box center [834, 211] width 12 height 12
